Goal: Use online tool/utility: Utilize a website feature to perform a specific function

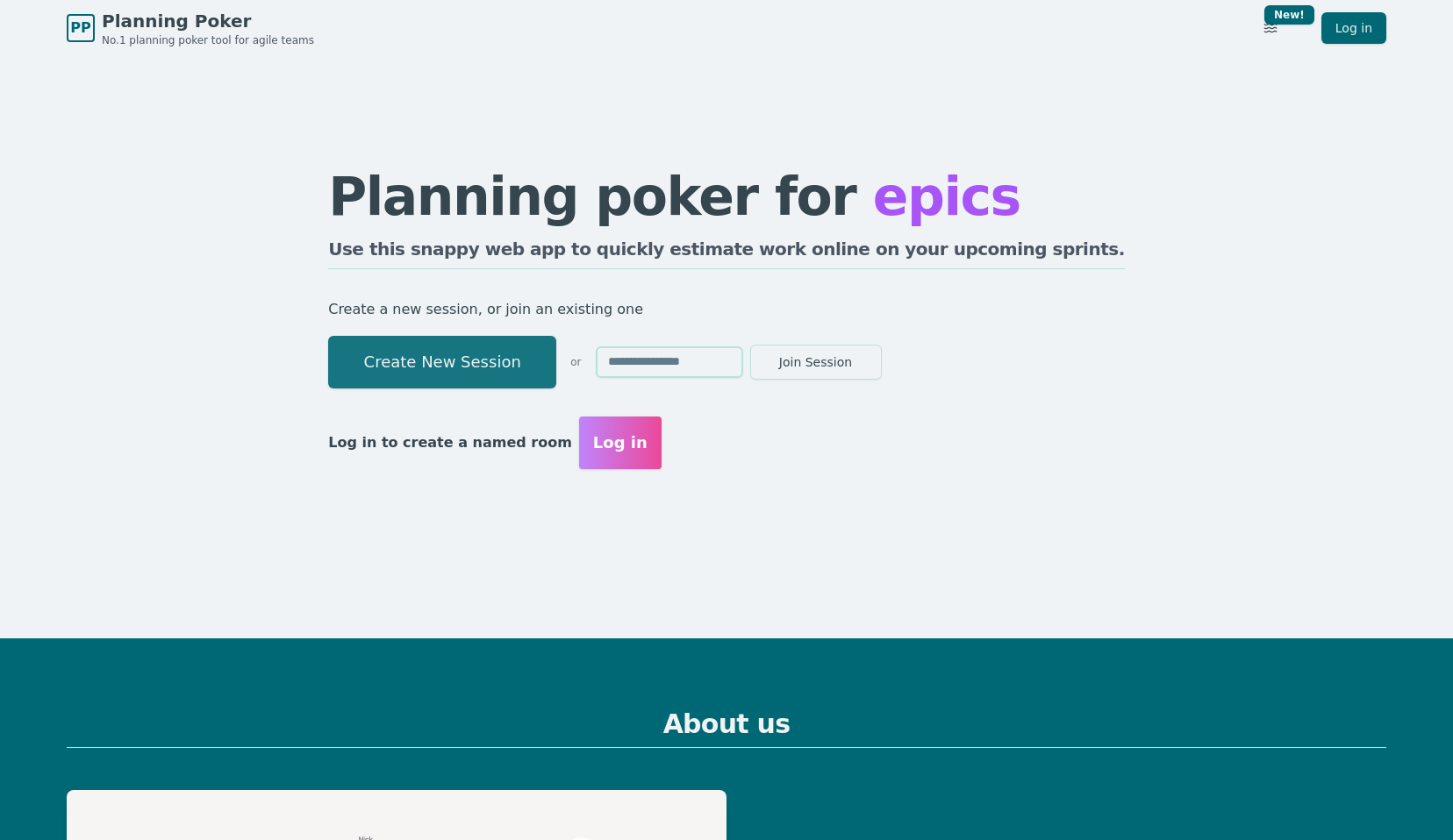
click at [483, 350] on button "Create New Session" at bounding box center [441, 362] width 228 height 52
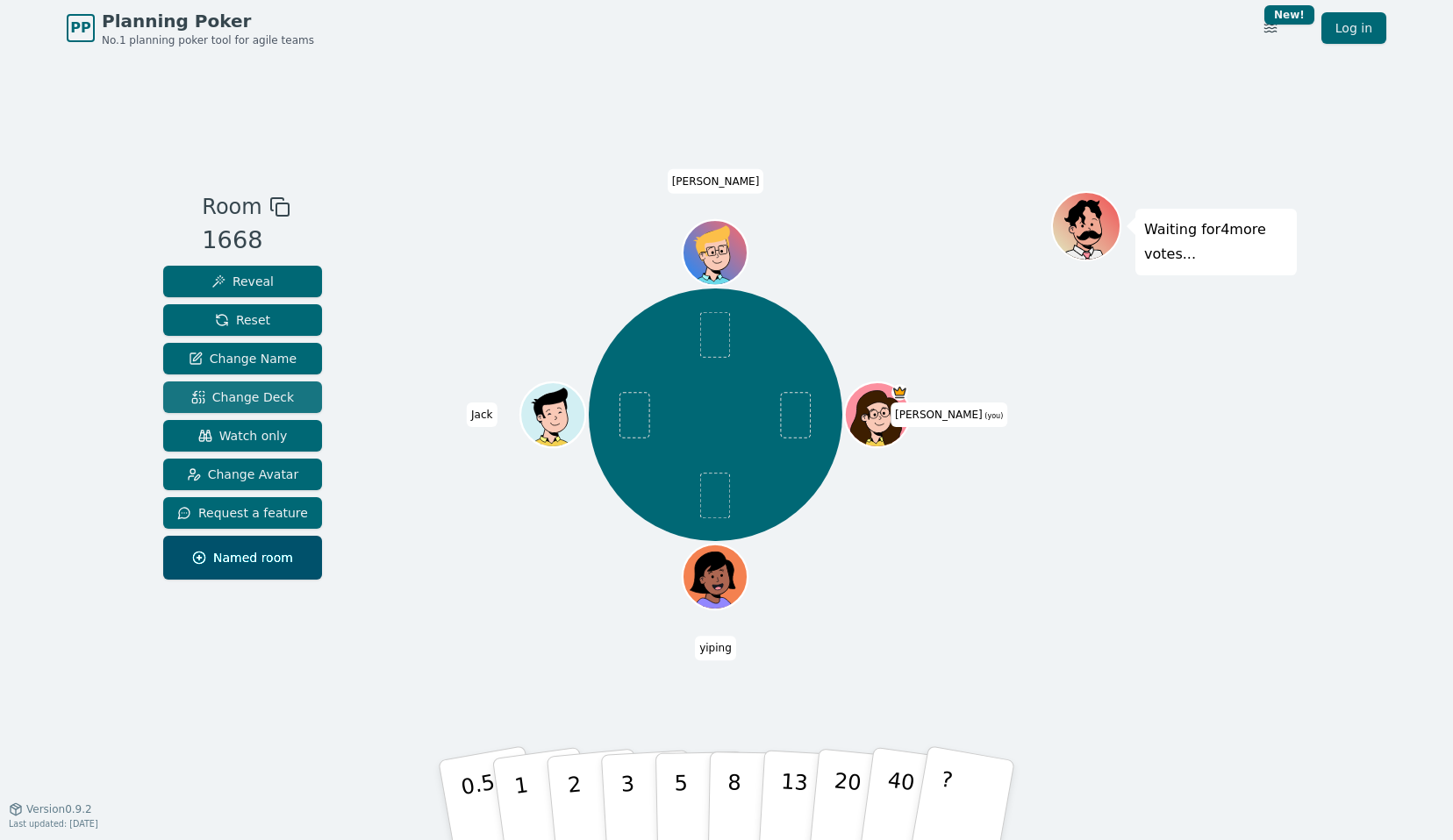
click at [251, 394] on span "Change Deck" at bounding box center [243, 397] width 103 height 17
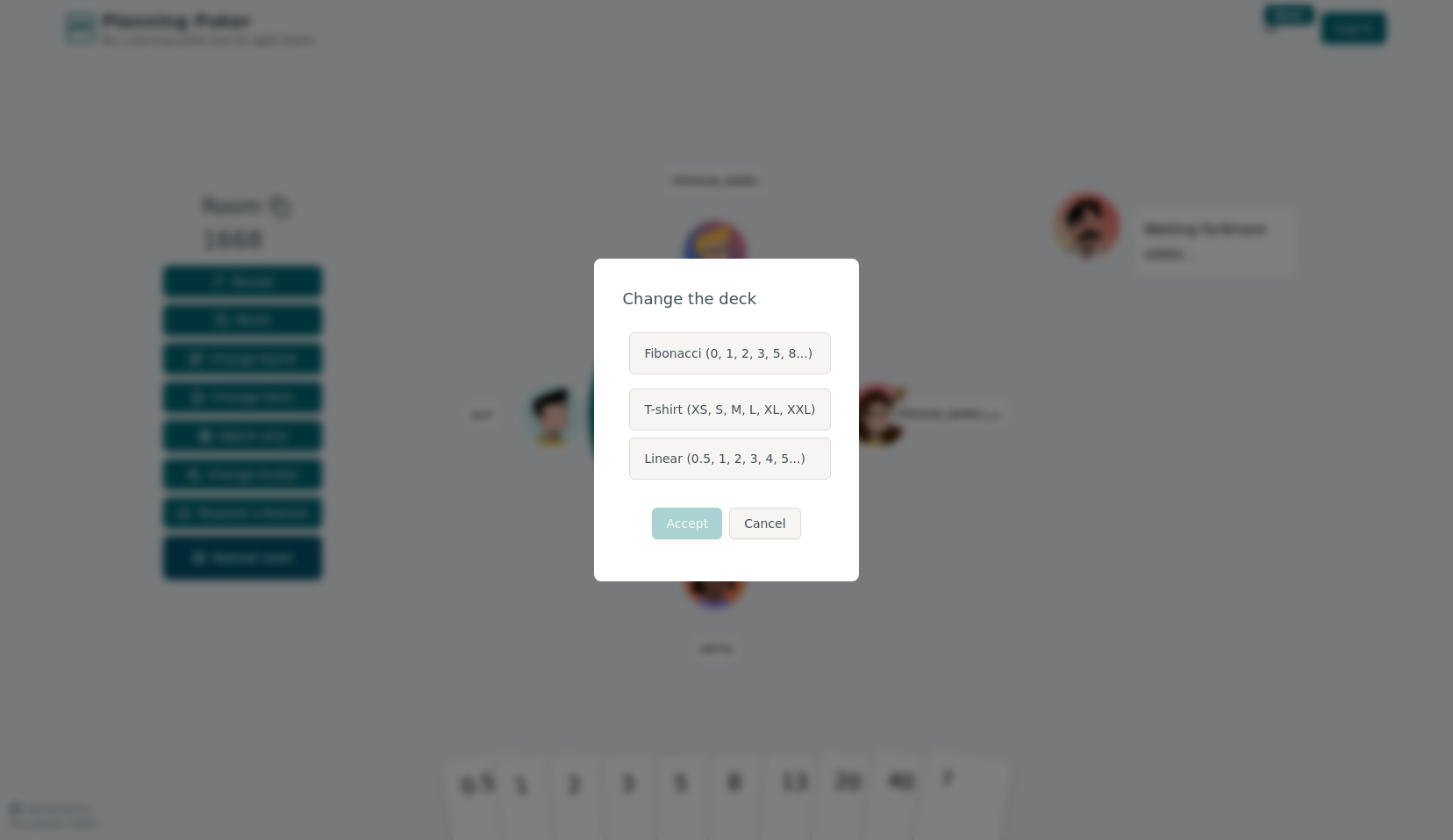
click at [721, 471] on label "Linear (0.5, 1, 2, 3, 4, 5...)" at bounding box center [729, 459] width 201 height 42
click at [636, 466] on button "Linear (0.5, 1, 2, 3, 4, 5...)" at bounding box center [628, 458] width 14 height 14
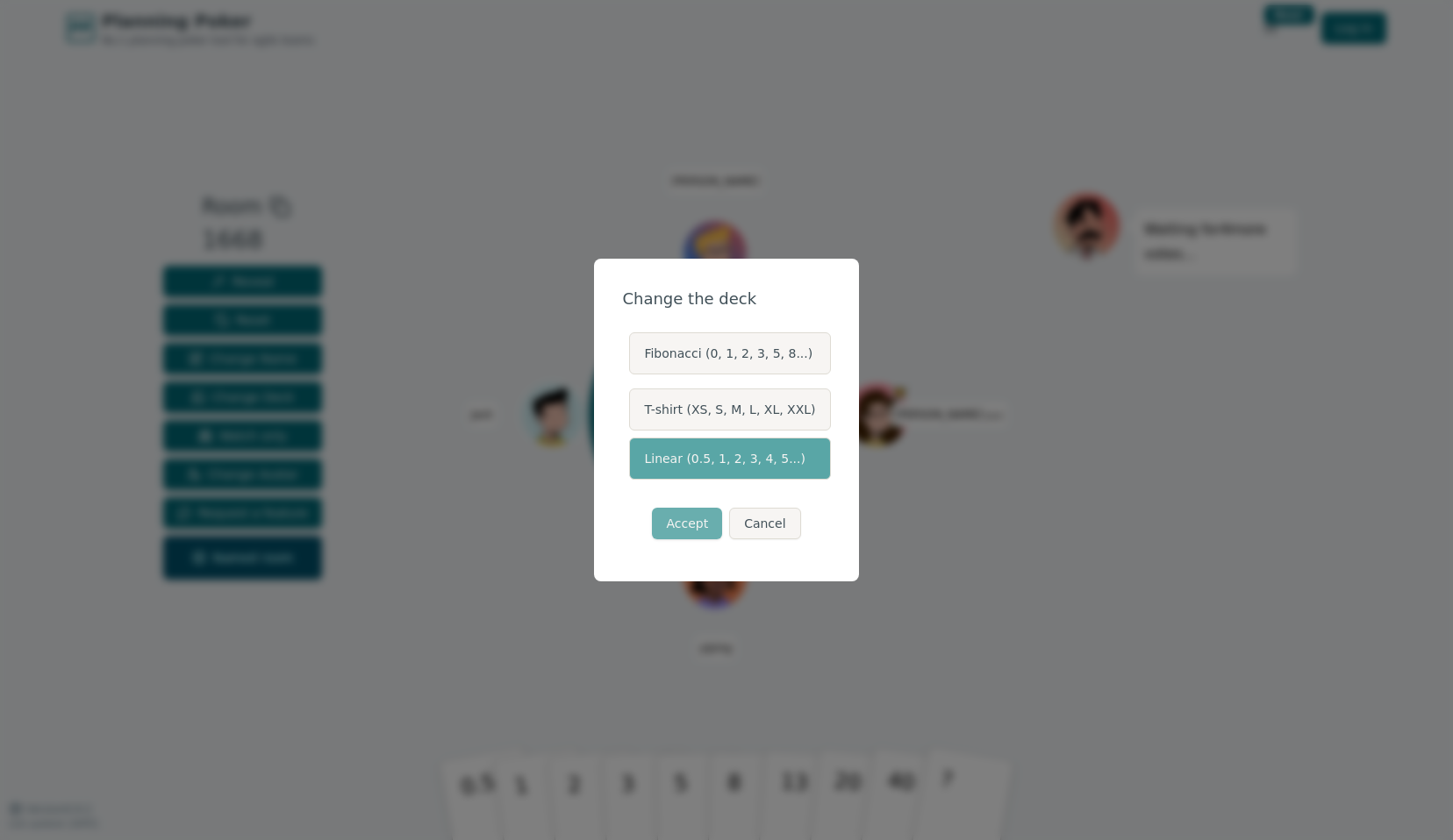
click at [694, 529] on button "Accept" at bounding box center [687, 523] width 71 height 31
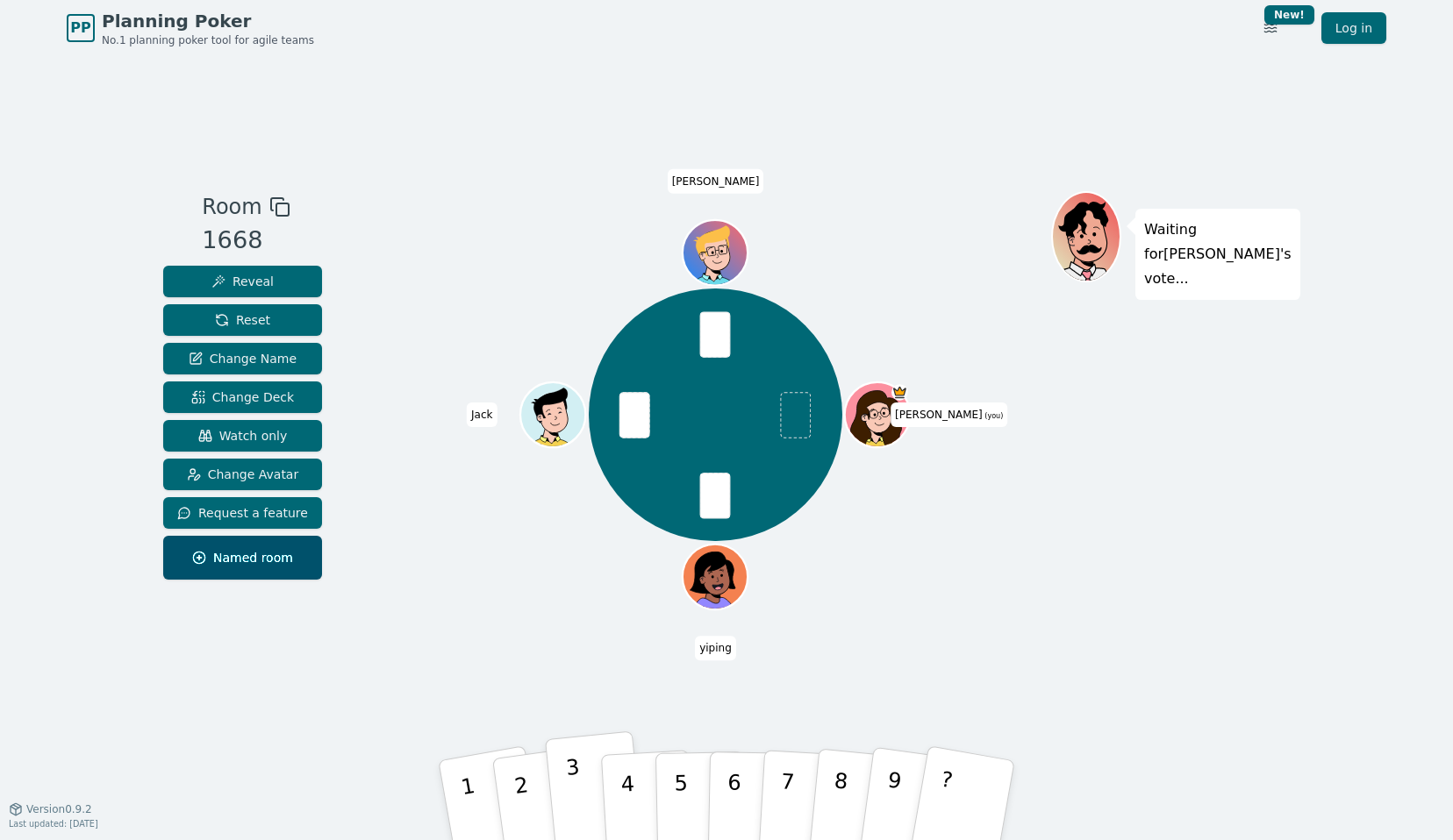
click at [584, 785] on button "3" at bounding box center [595, 801] width 100 height 139
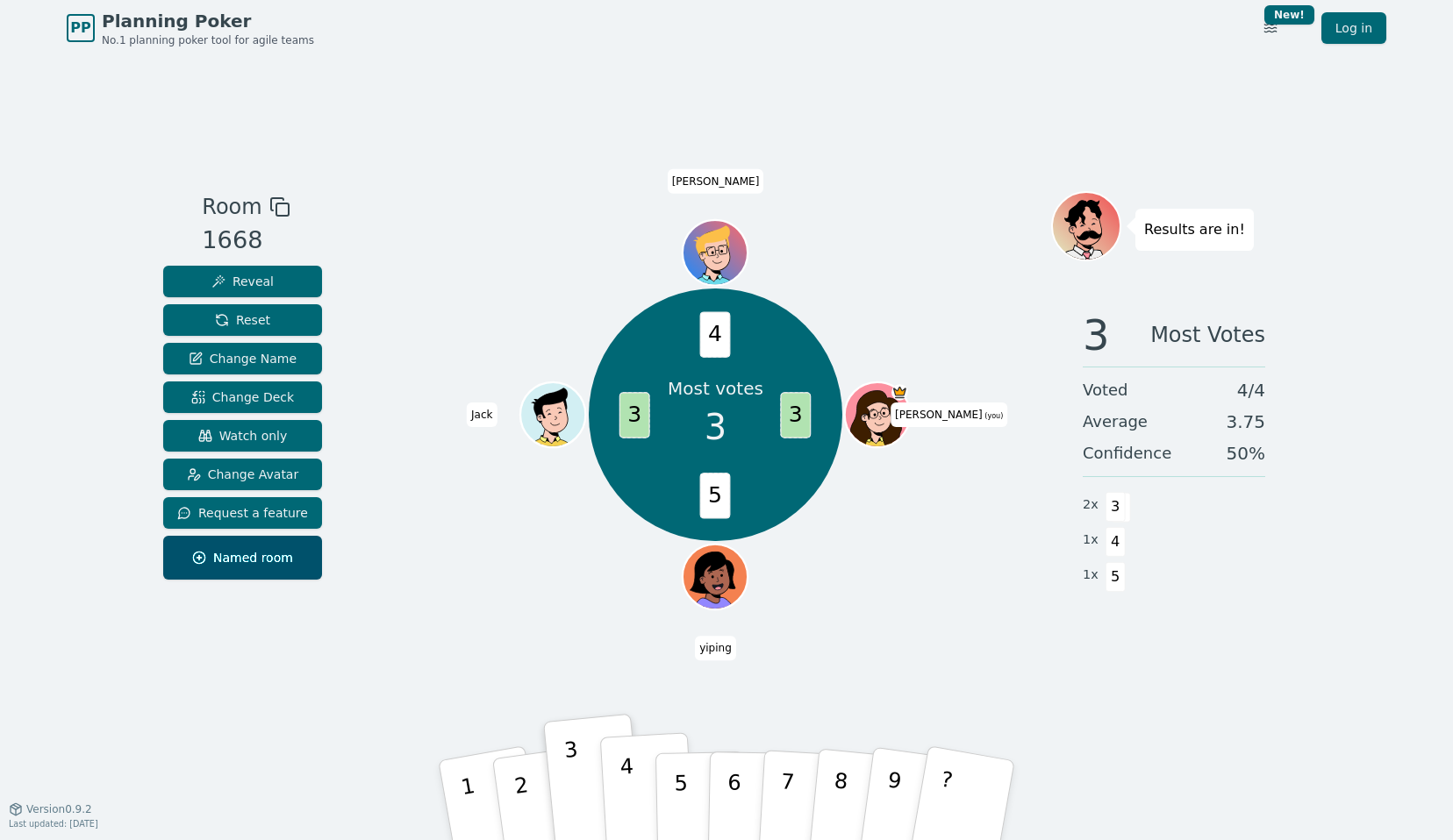
click at [637, 784] on button "4" at bounding box center [648, 801] width 95 height 137
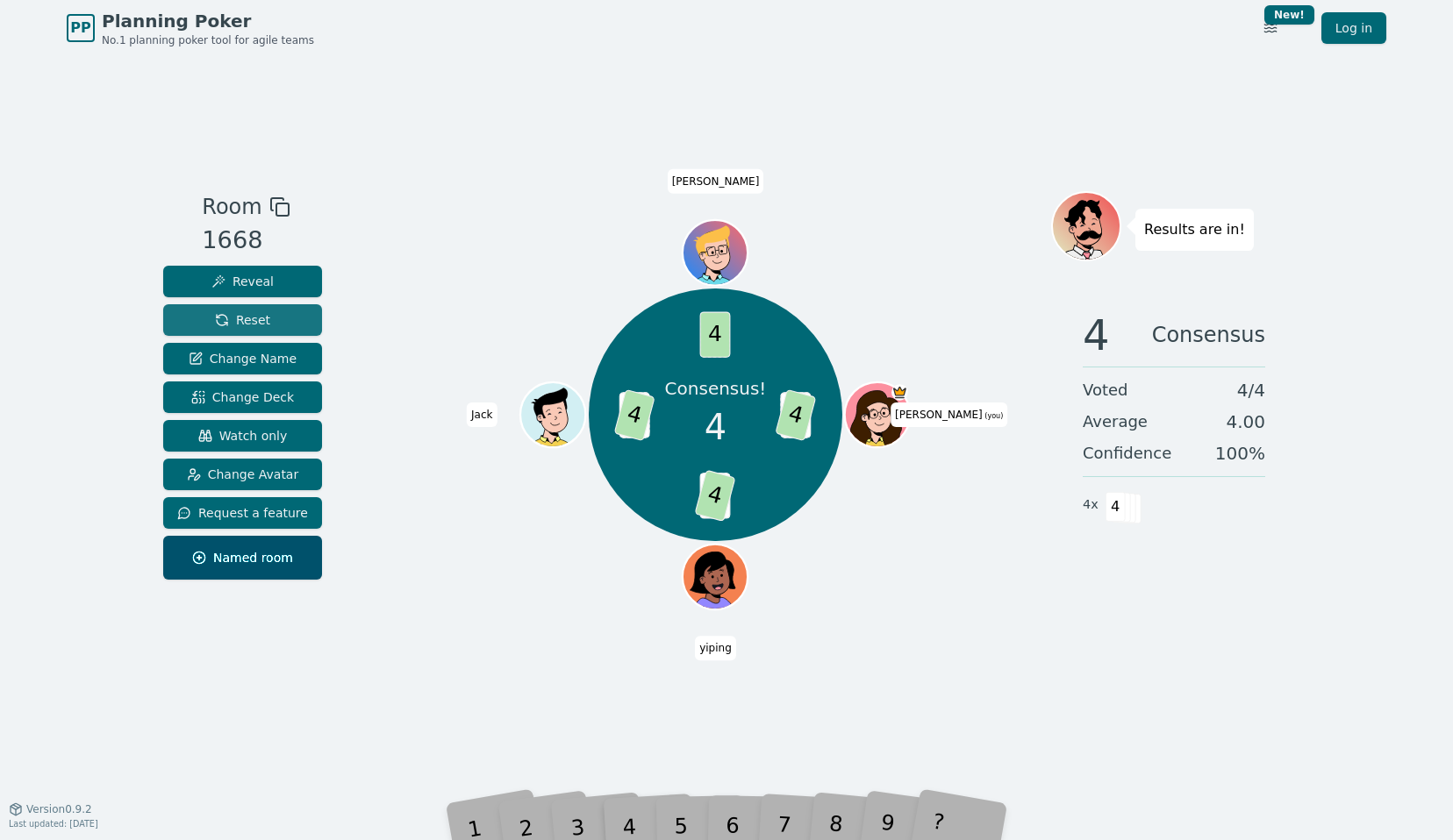
click at [205, 317] on button "Reset" at bounding box center [242, 320] width 159 height 31
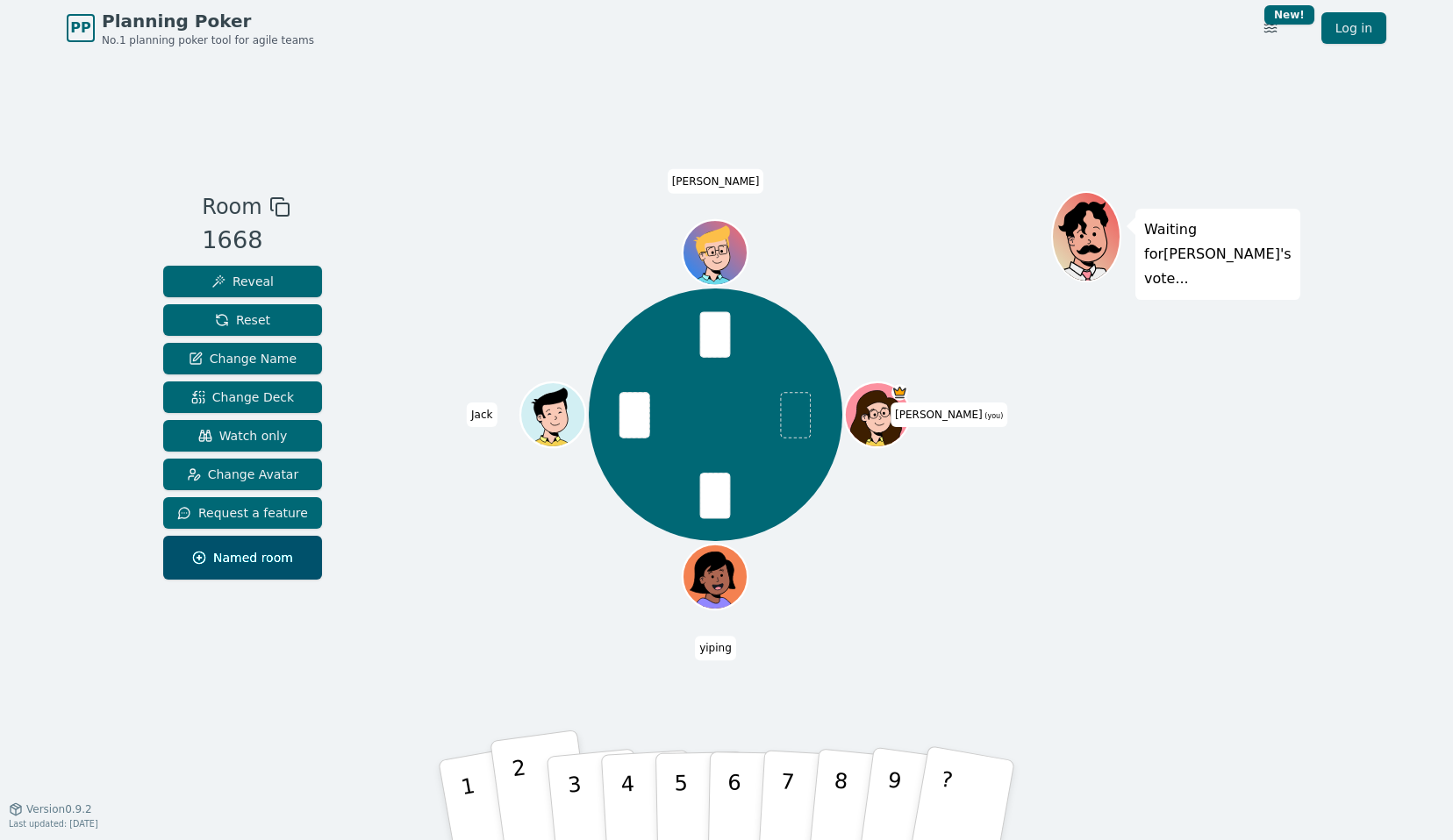
click at [510, 780] on button "2" at bounding box center [542, 800] width 105 height 142
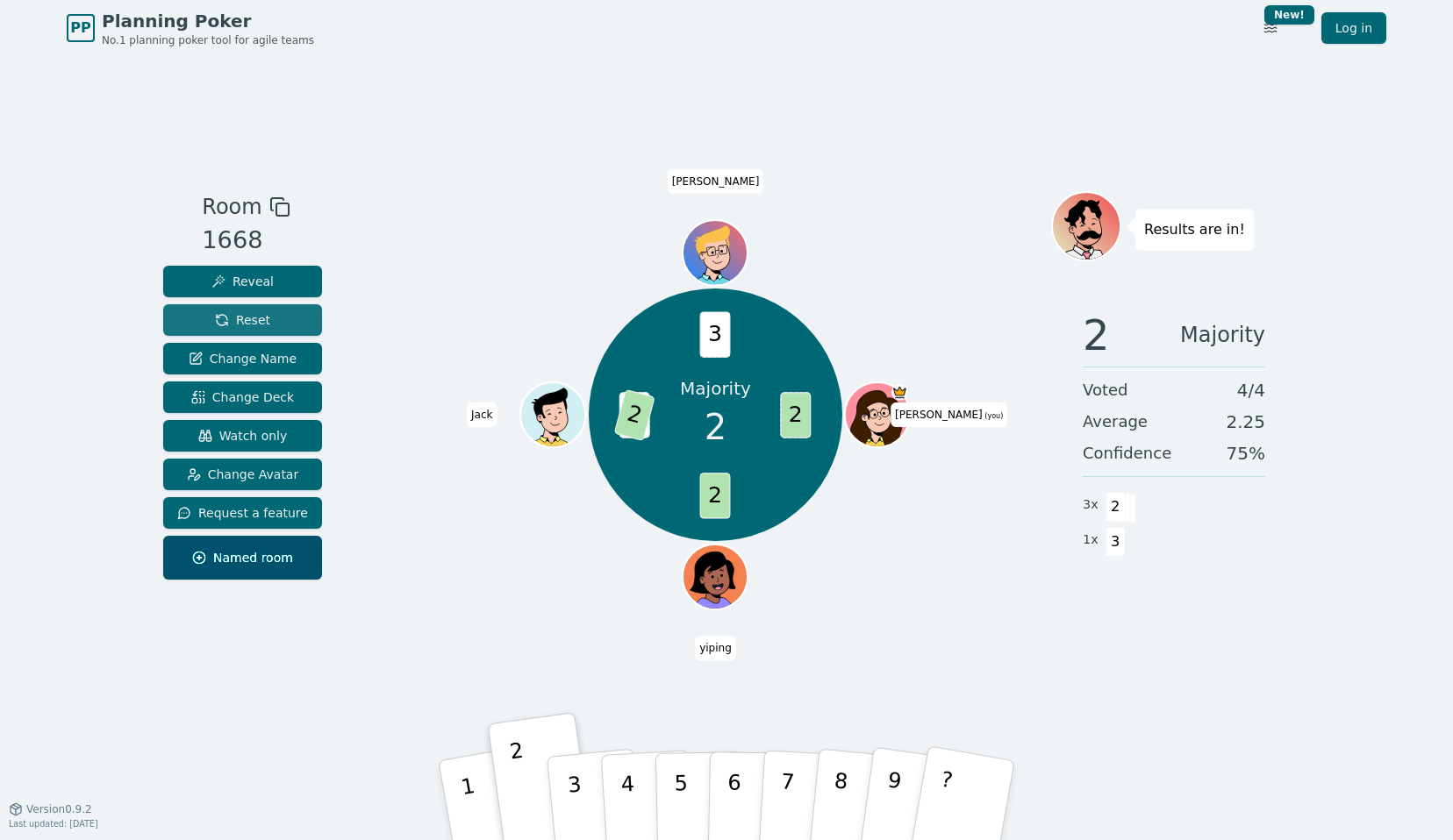
click at [262, 332] on button "Reset" at bounding box center [242, 320] width 159 height 31
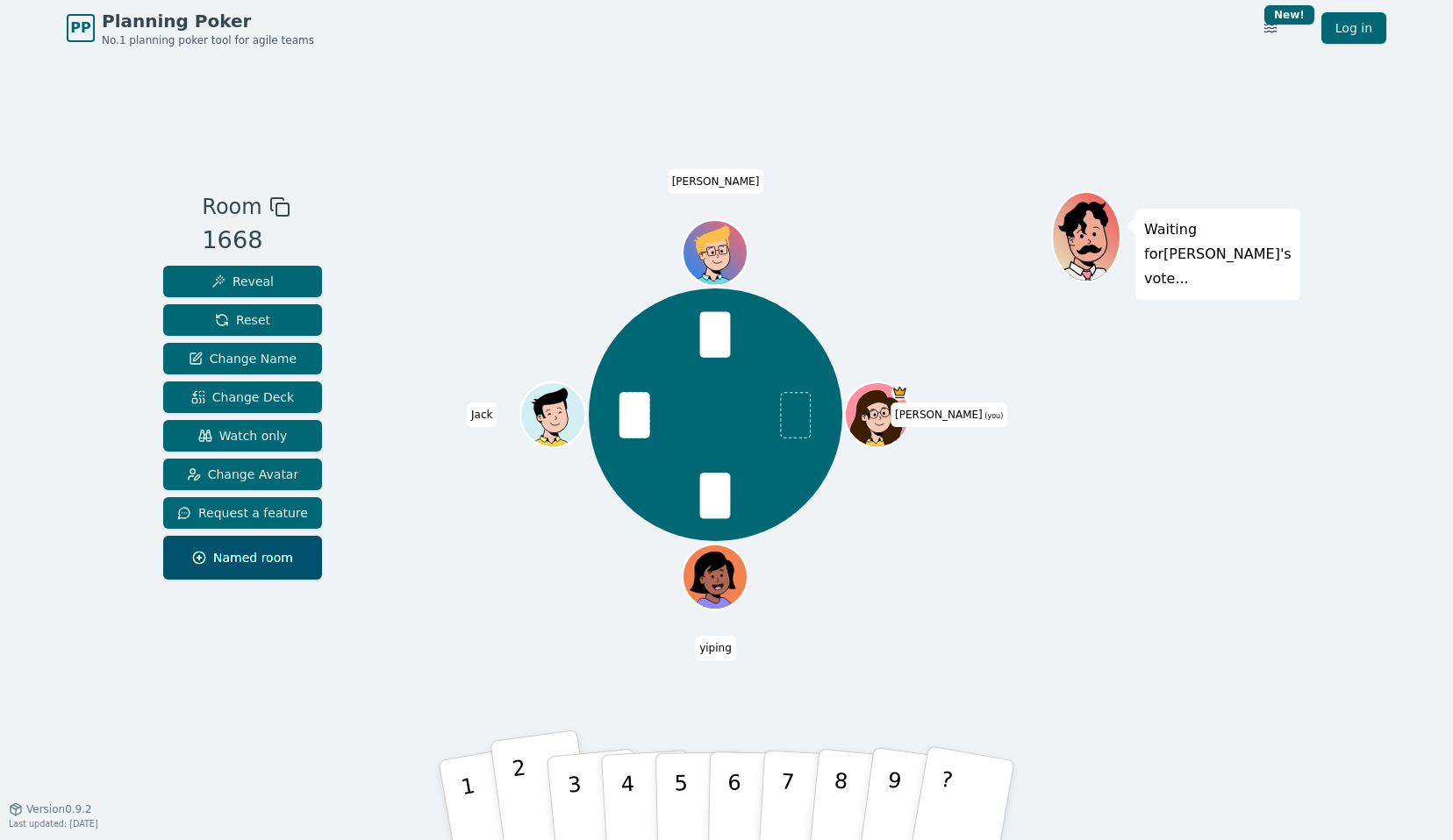
click at [531, 797] on button "2" at bounding box center [542, 800] width 105 height 142
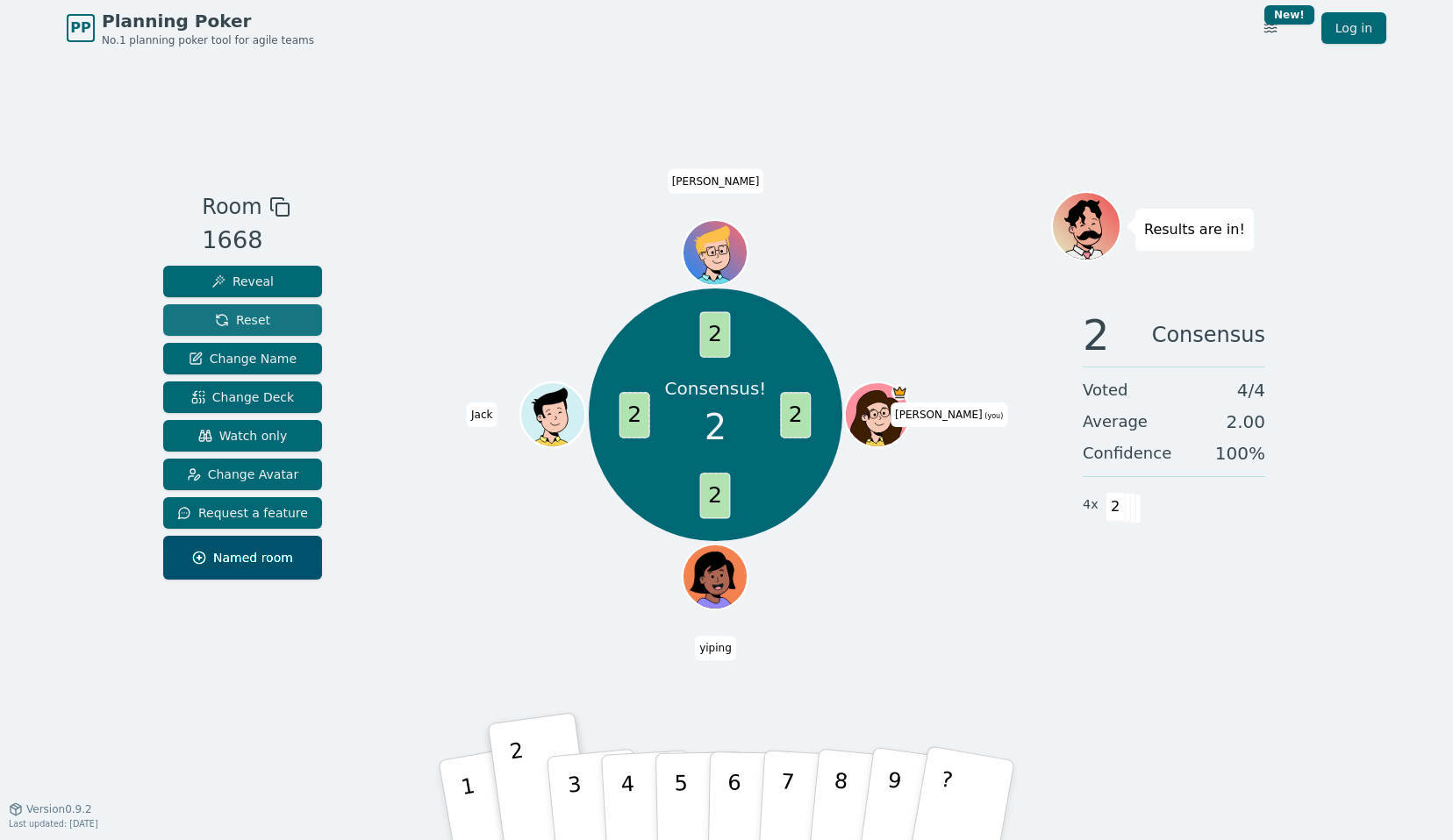
click at [260, 316] on span "Reset" at bounding box center [243, 320] width 55 height 17
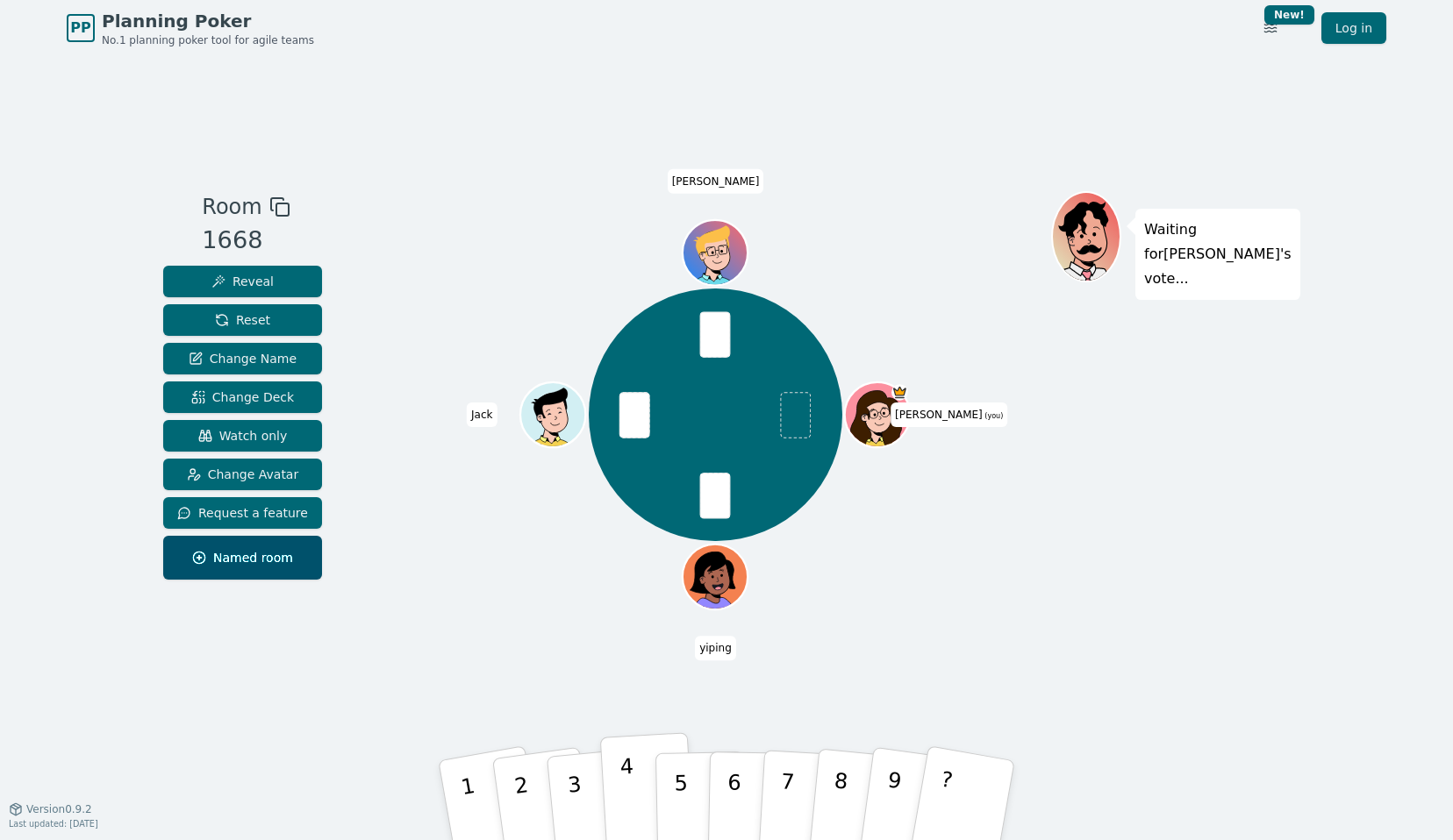
click at [616, 781] on button "4" at bounding box center [648, 801] width 95 height 137
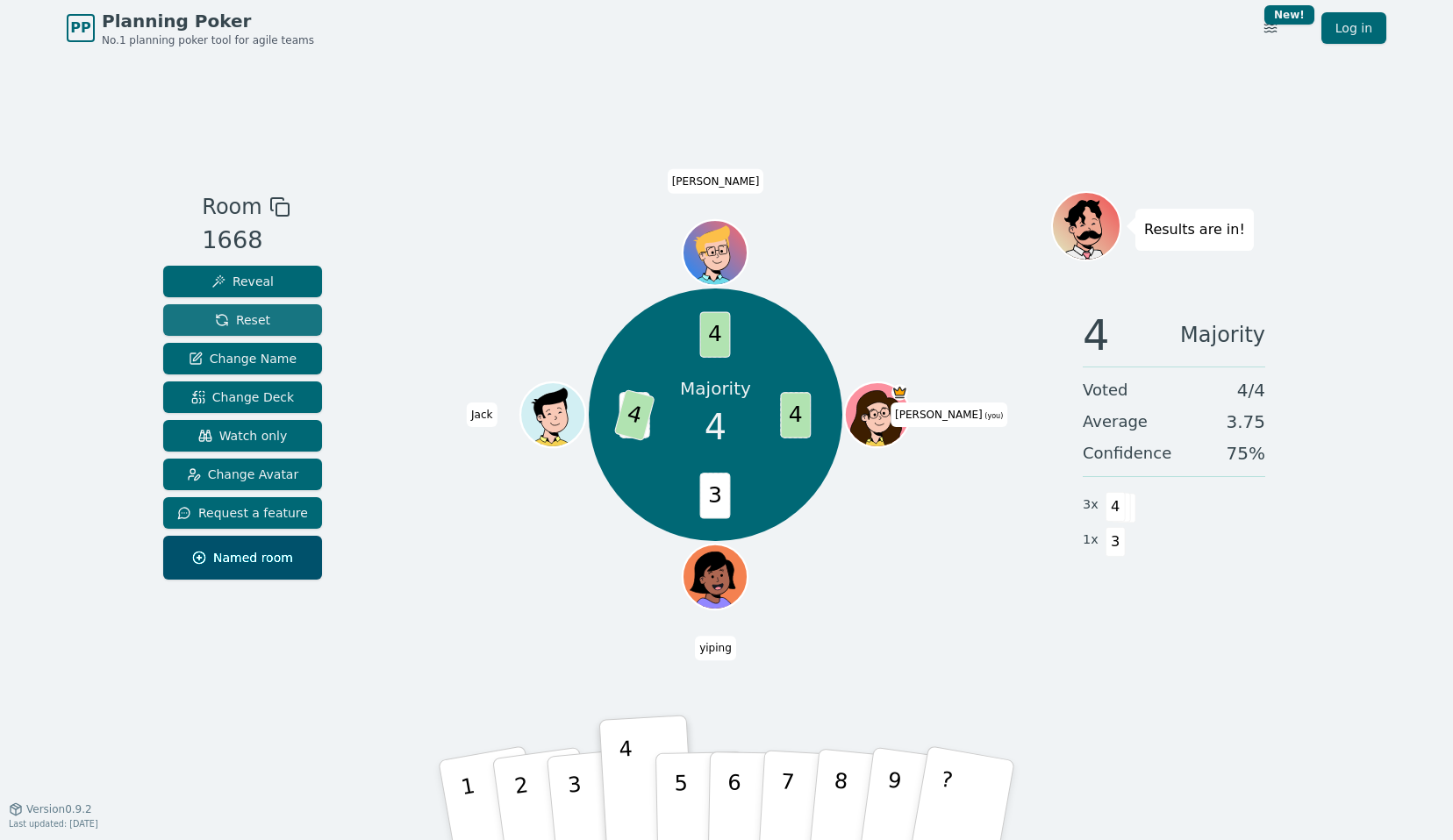
click at [249, 328] on span "Reset" at bounding box center [243, 320] width 55 height 17
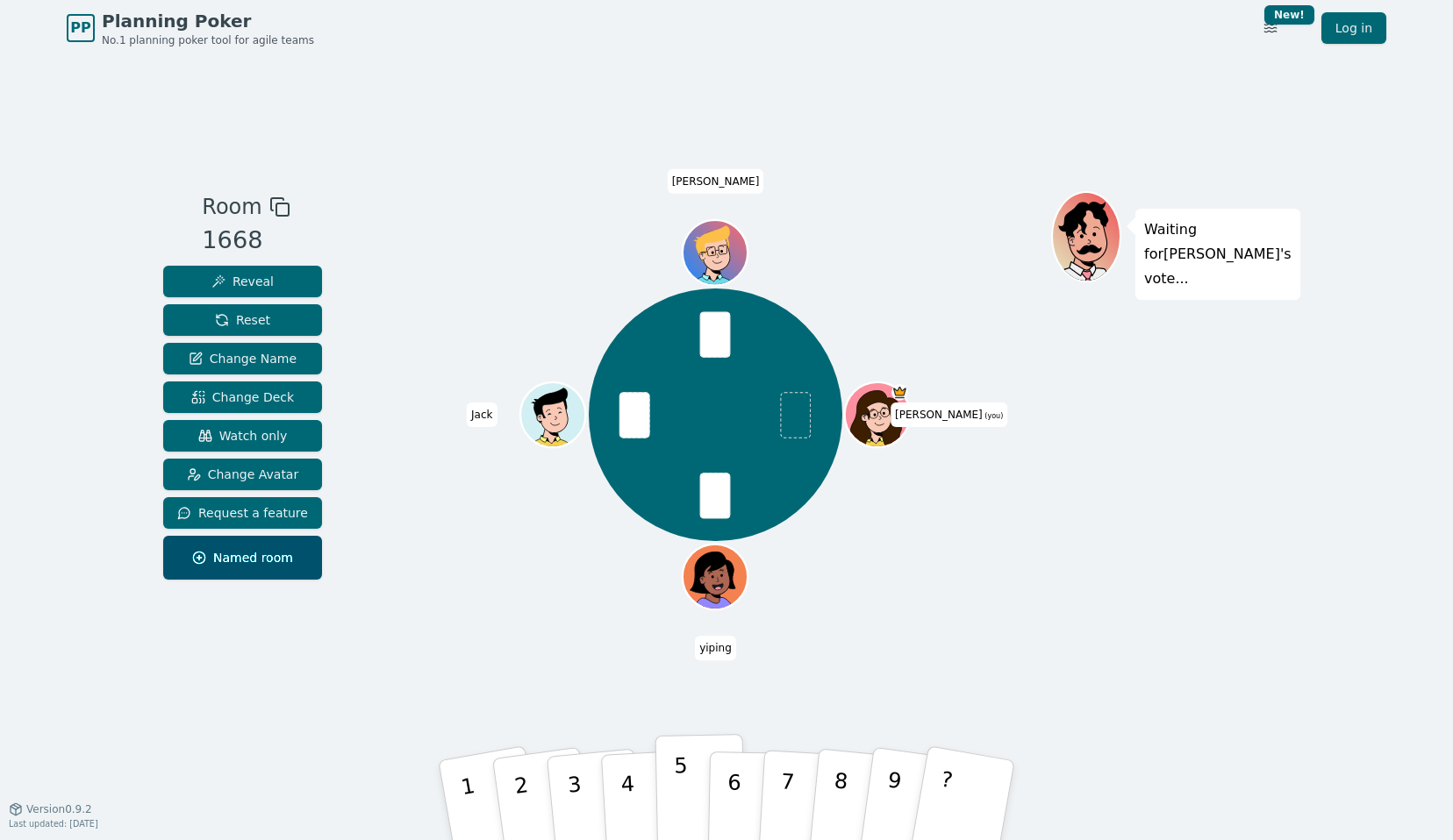
click at [693, 784] on button "5" at bounding box center [700, 801] width 91 height 133
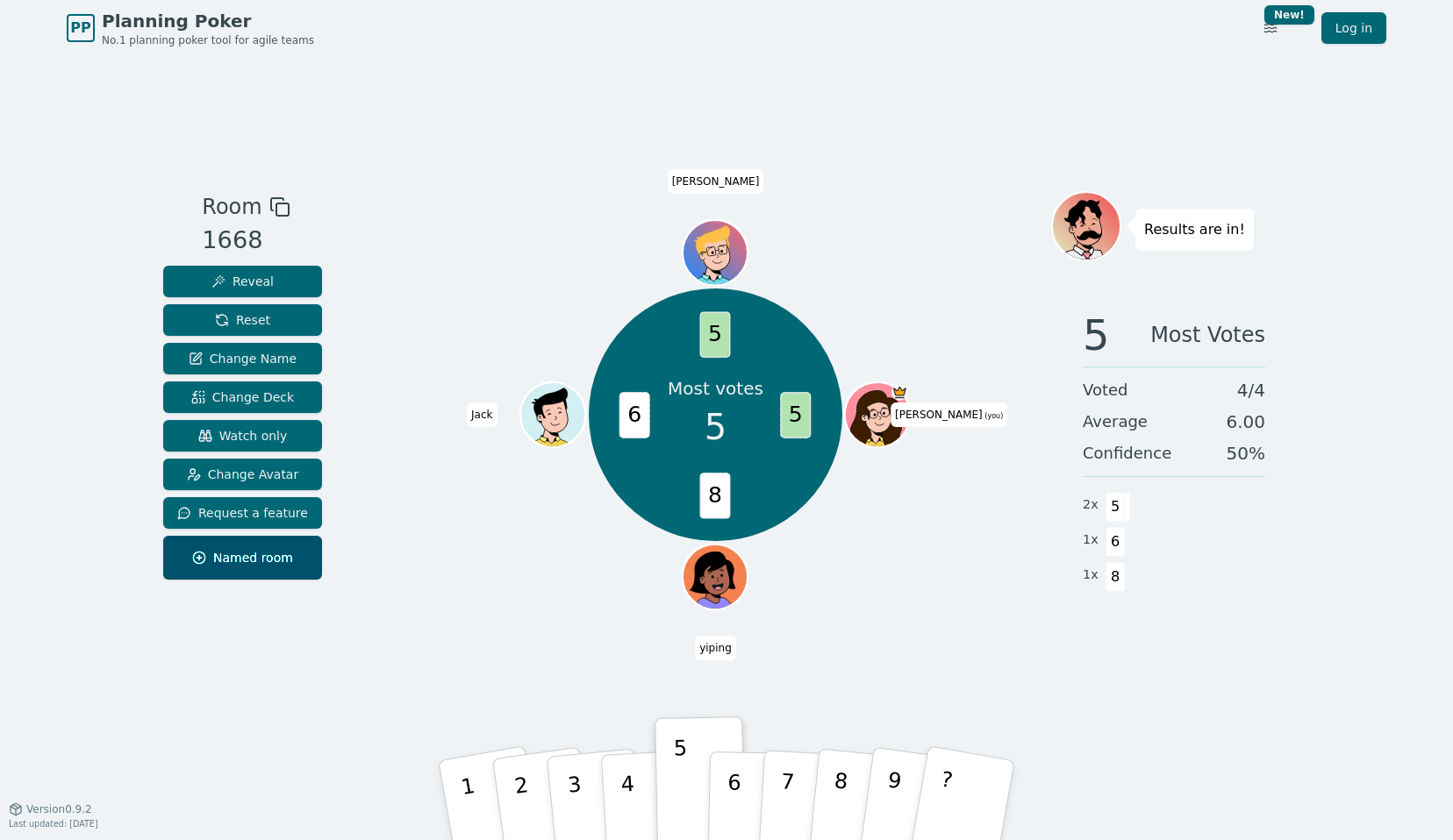
click at [640, 420] on span "6" at bounding box center [635, 415] width 30 height 46
drag, startPoint x: 716, startPoint y: 495, endPoint x: 732, endPoint y: 495, distance: 16.0
click at [732, 495] on div "Most votes 5 5 8 6 5 [PERSON_NAME] (you) [PERSON_NAME] [PERSON_NAME]" at bounding box center [715, 414] width 252 height 252
click at [716, 503] on span "8" at bounding box center [716, 495] width 30 height 46
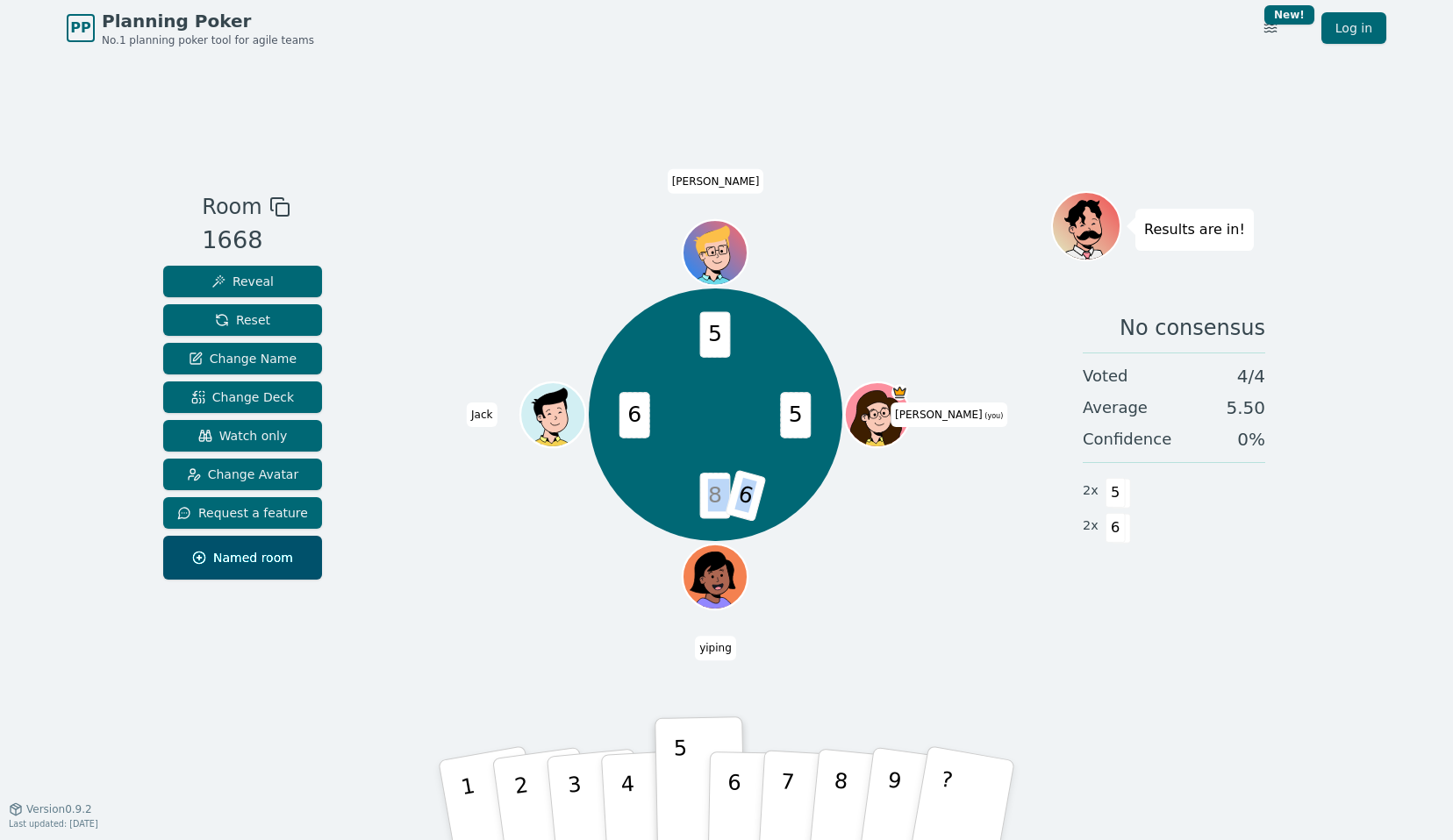
drag, startPoint x: 713, startPoint y: 496, endPoint x: 761, endPoint y: 494, distance: 48.0
click at [761, 494] on div "5 8 6 6 5 [PERSON_NAME] (you) [PERSON_NAME] [PERSON_NAME]" at bounding box center [715, 414] width 252 height 252
click at [644, 450] on div "5 8 6 6 5 [PERSON_NAME] (you) [PERSON_NAME] [PERSON_NAME]" at bounding box center [715, 414] width 252 height 252
click at [793, 412] on span "5" at bounding box center [797, 415] width 30 height 46
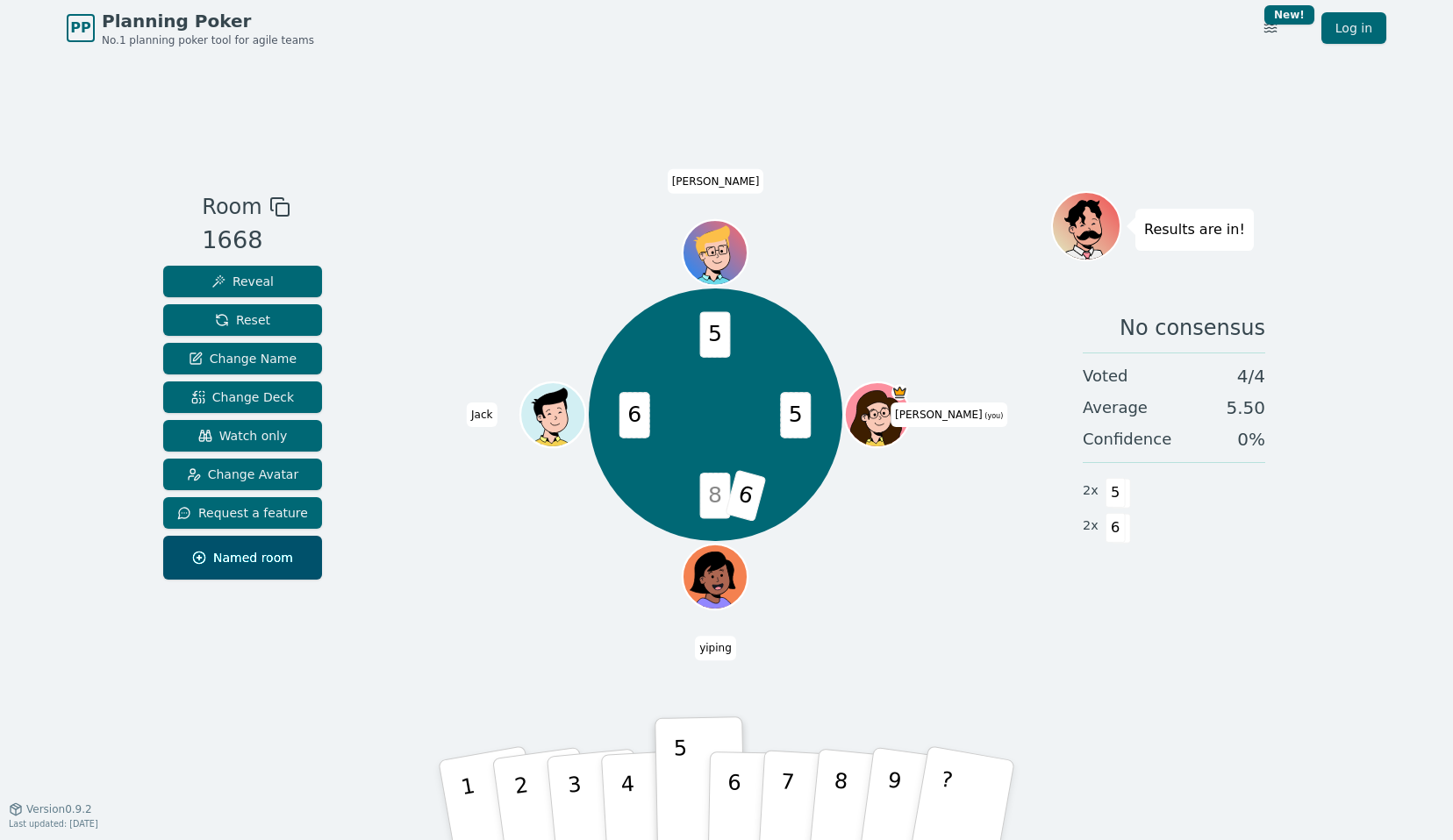
click at [713, 330] on span "5" at bounding box center [716, 334] width 30 height 46
click at [709, 310] on div "5 8 6 6 5 [PERSON_NAME] (you) [PERSON_NAME] [PERSON_NAME]" at bounding box center [715, 414] width 252 height 252
drag, startPoint x: 707, startPoint y: 330, endPoint x: 729, endPoint y: 330, distance: 22.0
click at [729, 330] on span "5" at bounding box center [716, 334] width 30 height 46
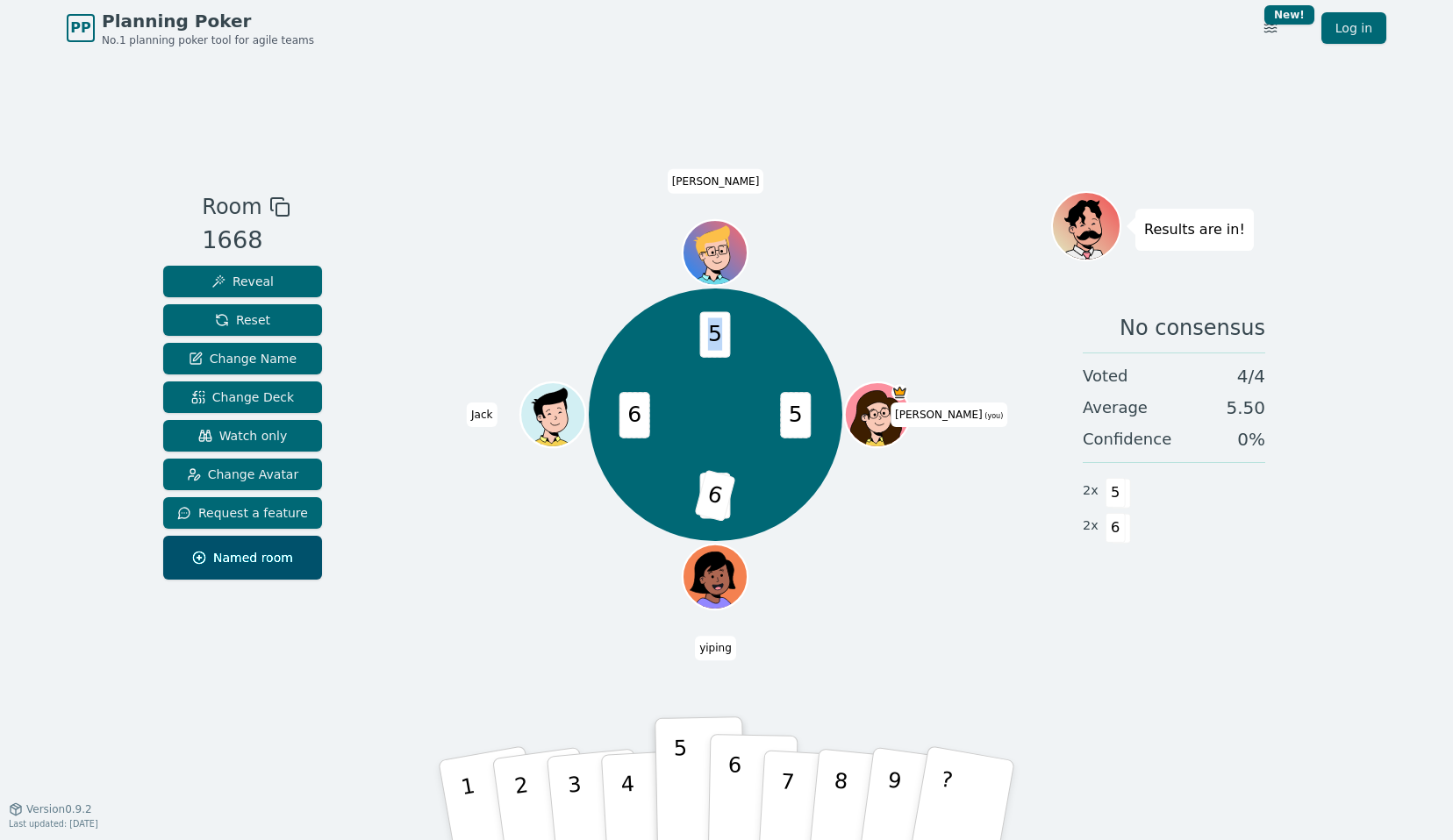
click at [737, 792] on p "6" at bounding box center [735, 799] width 15 height 94
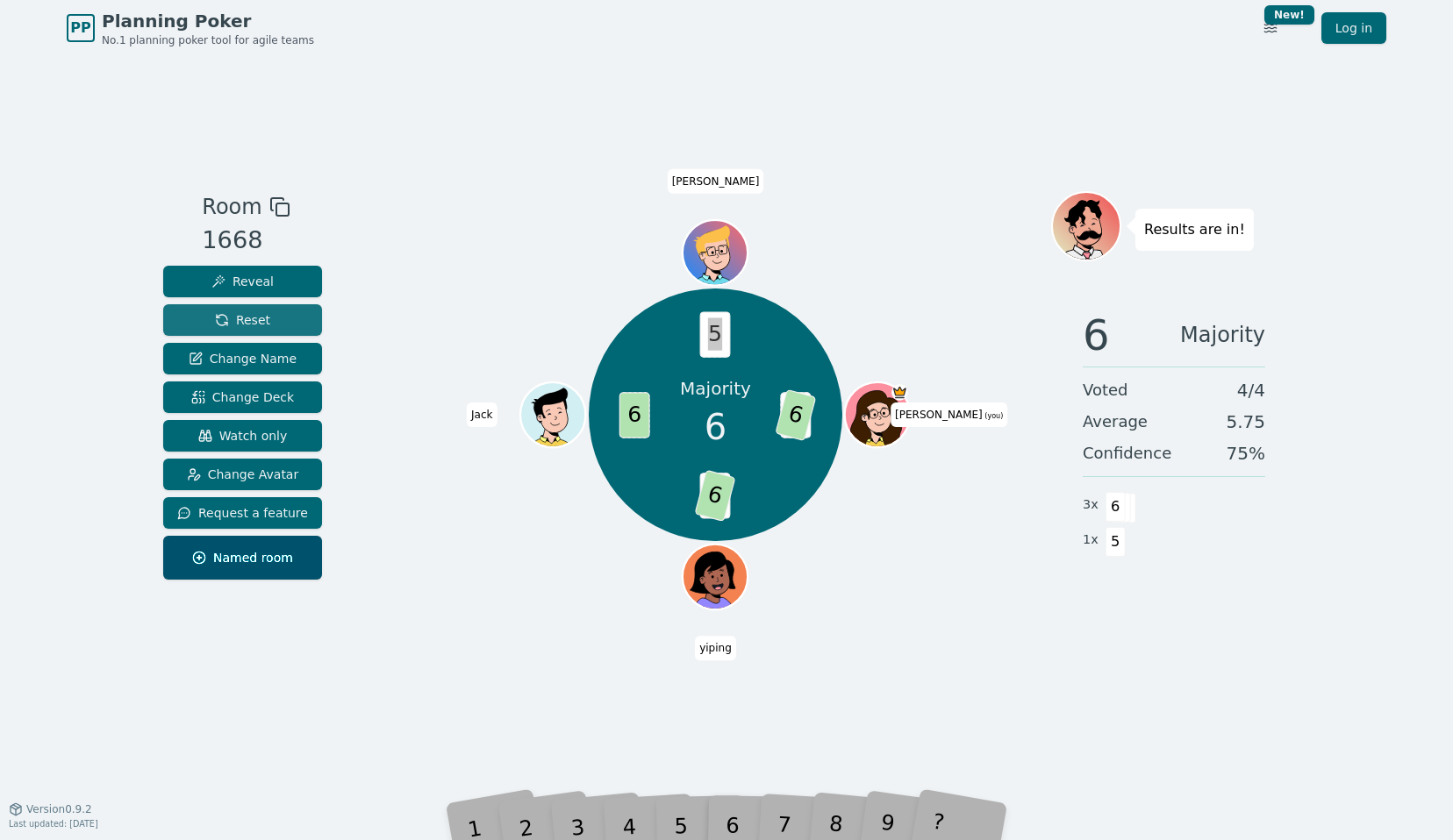
click at [234, 323] on span "Reset" at bounding box center [243, 320] width 55 height 17
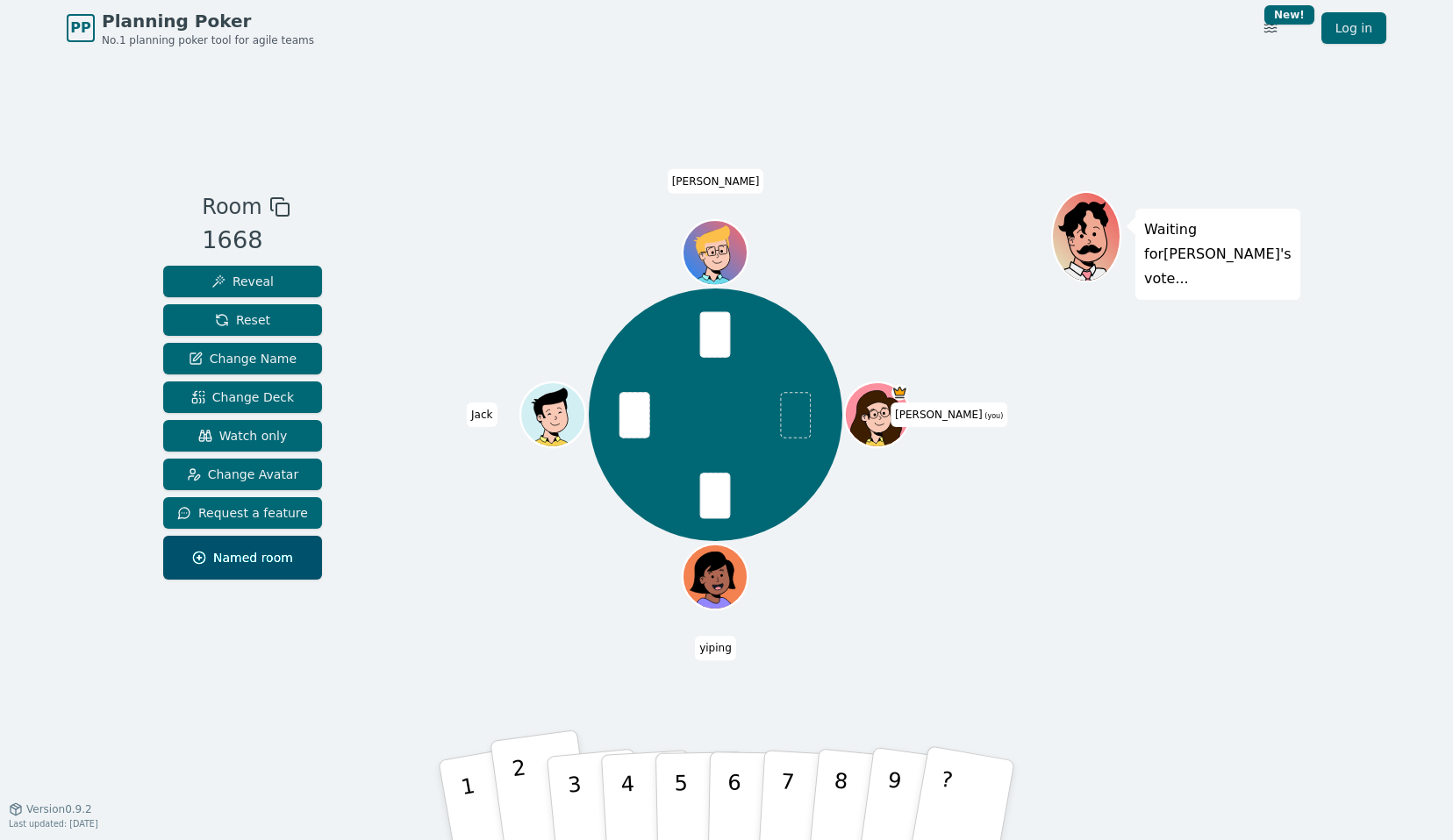
click at [517, 760] on p "2" at bounding box center [524, 803] width 27 height 95
